Goal: Information Seeking & Learning: Understand process/instructions

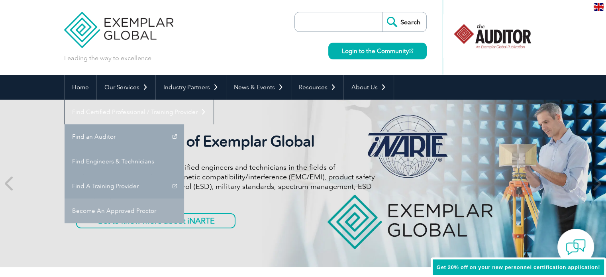
click at [184, 199] on link "Become An Approved Proctor" at bounding box center [125, 211] width 120 height 25
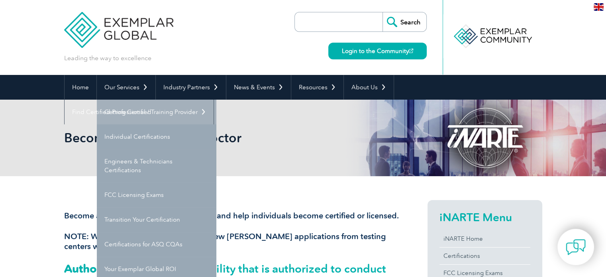
click at [187, 106] on link "Getting Certified" at bounding box center [157, 112] width 120 height 25
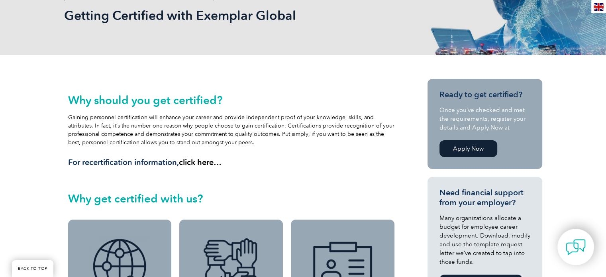
scroll to position [79, 0]
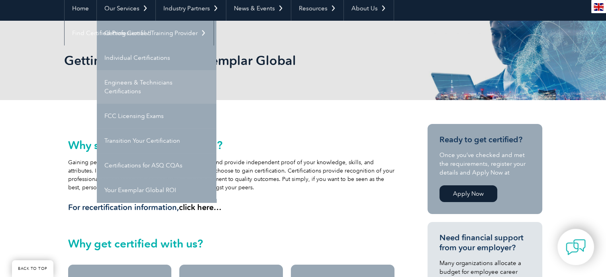
click at [131, 98] on link "Engineers & Technicians Certifications" at bounding box center [157, 86] width 120 height 33
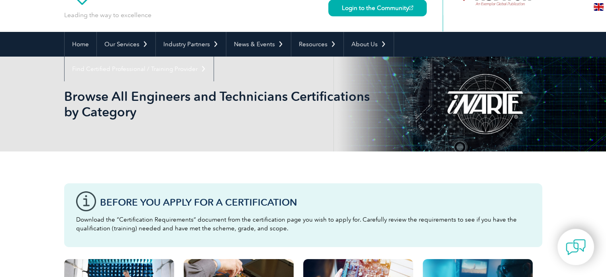
scroll to position [40, 0]
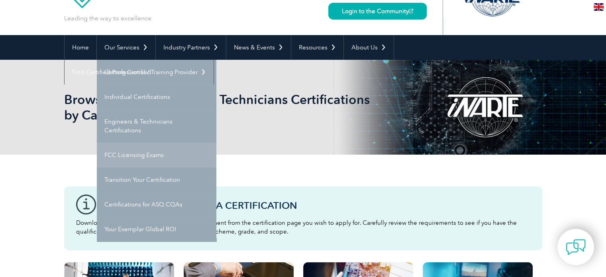
click at [144, 161] on link "FCC Licensing Exams" at bounding box center [157, 155] width 120 height 25
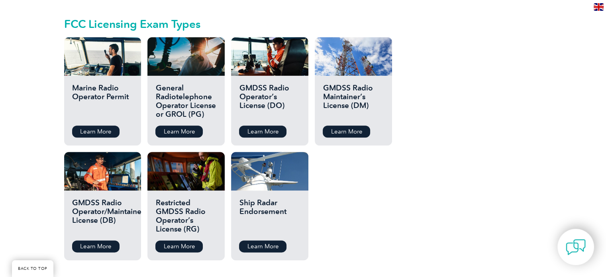
scroll to position [917, 0]
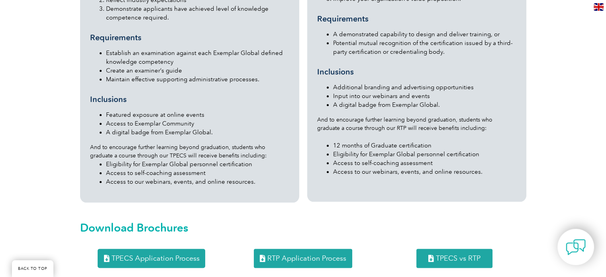
scroll to position [948, 0]
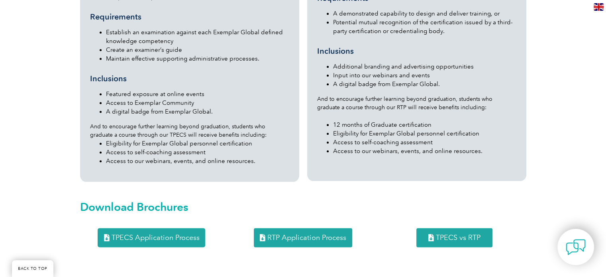
click at [335, 234] on span "RTP Application Process" at bounding box center [306, 237] width 79 height 7
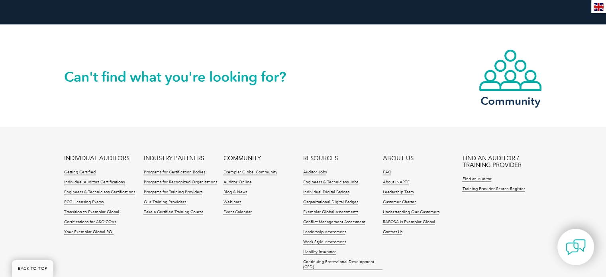
scroll to position [1601, 0]
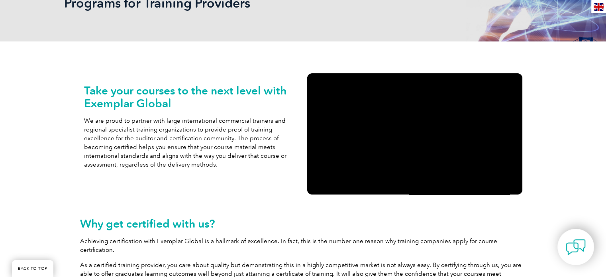
scroll to position [31, 0]
